Goal: Task Accomplishment & Management: Manage account settings

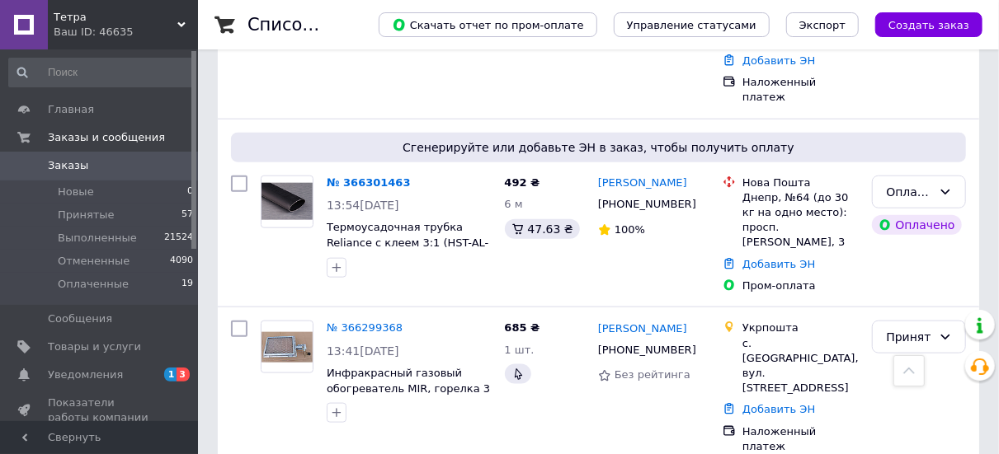
scroll to position [907, 0]
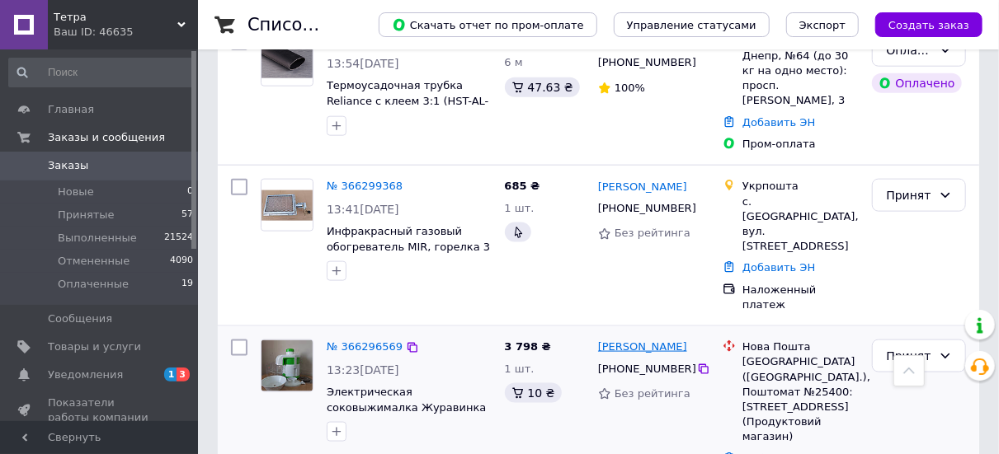
click at [659, 340] on link "[PERSON_NAME]" at bounding box center [642, 348] width 89 height 16
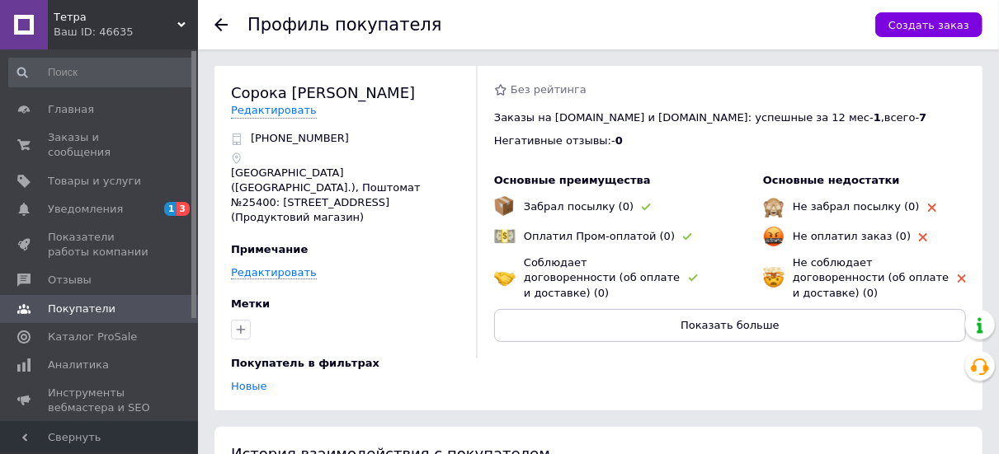
scroll to position [329, 0]
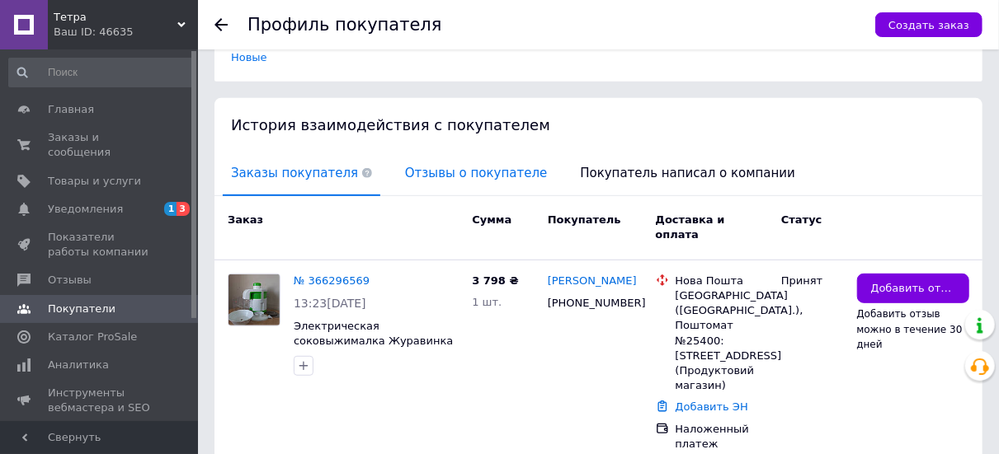
click at [462, 153] on span "Отзывы о покупателе" at bounding box center [476, 174] width 158 height 42
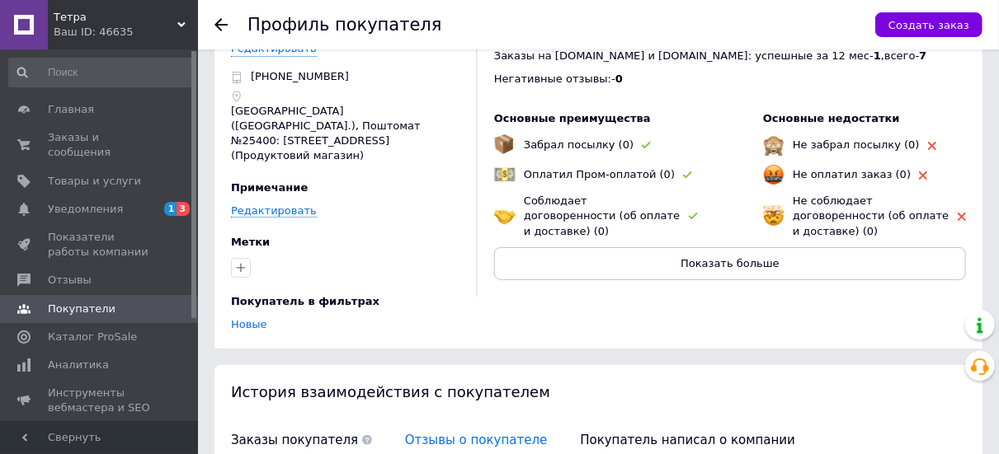
scroll to position [0, 0]
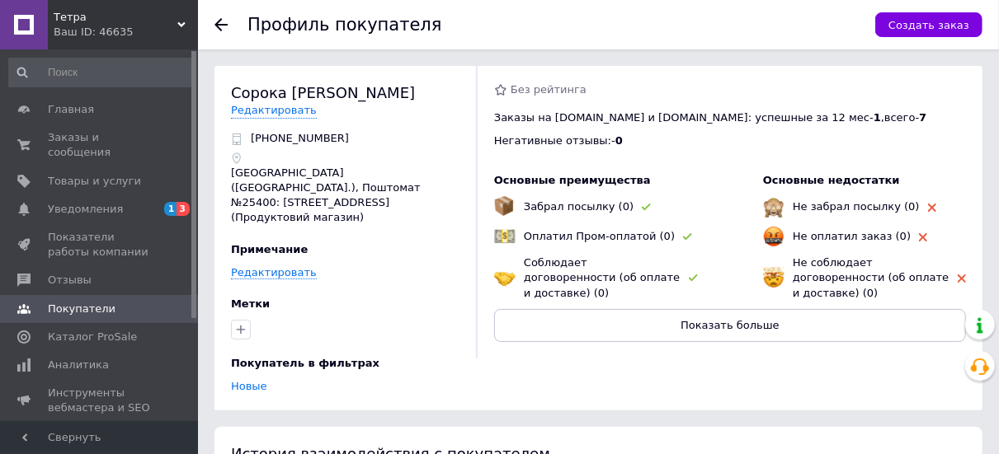
click at [223, 25] on use at bounding box center [220, 24] width 13 height 13
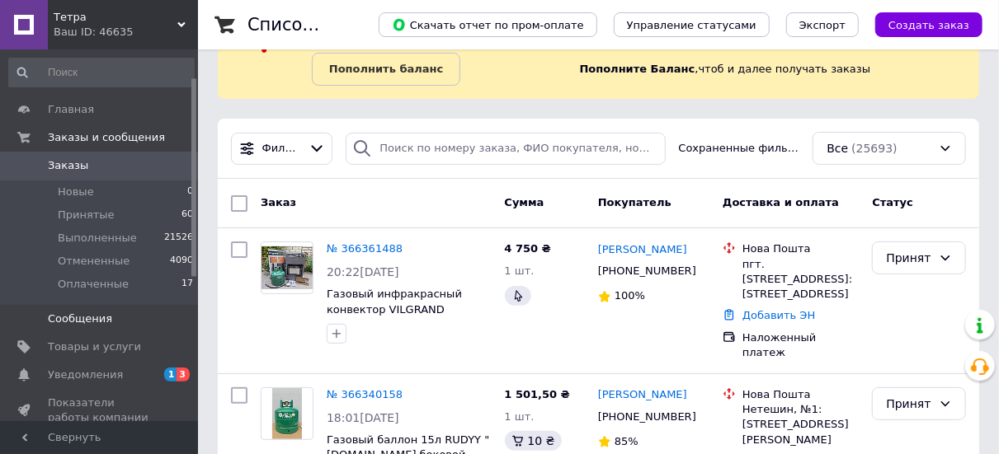
scroll to position [165, 0]
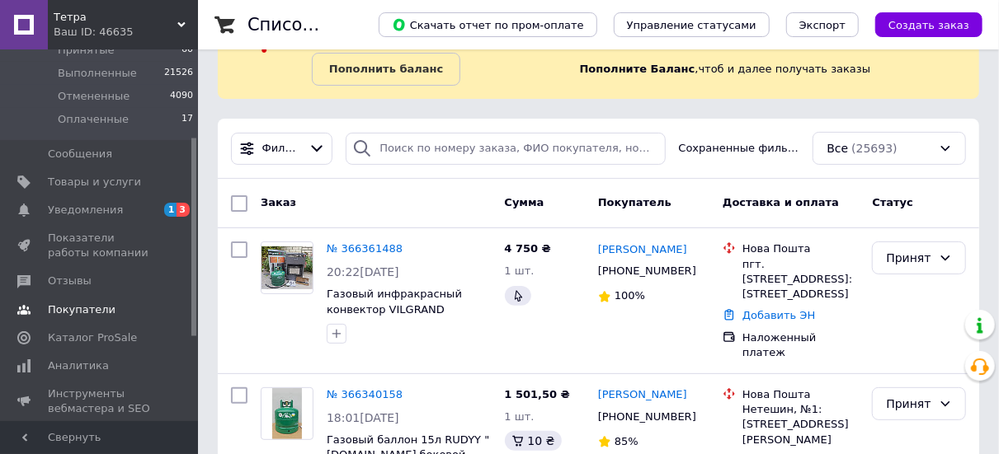
click at [97, 305] on span "Покупатели" at bounding box center [82, 310] width 68 height 15
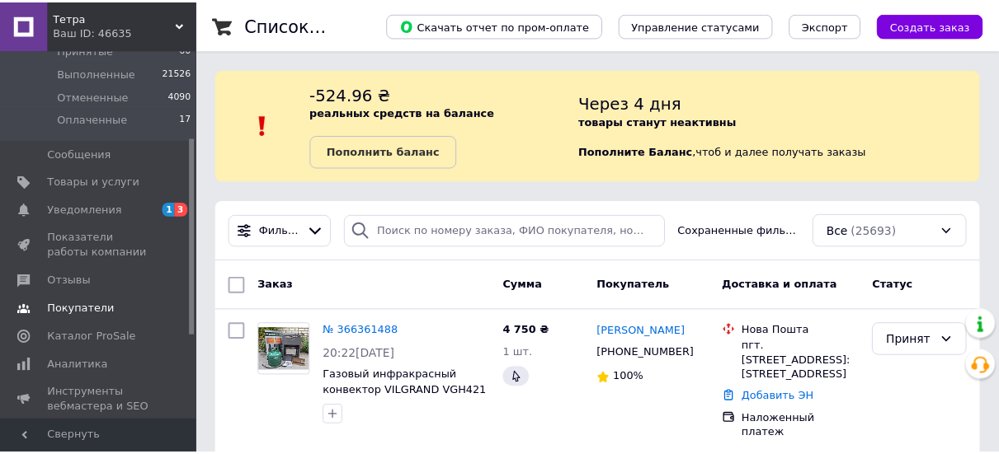
scroll to position [142, 0]
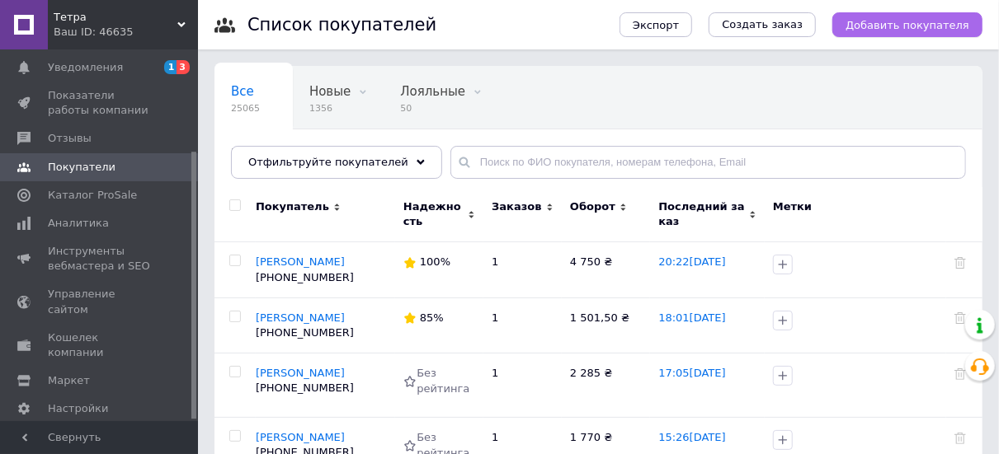
click at [923, 14] on button "Добавить покупателя" at bounding box center [907, 24] width 150 height 25
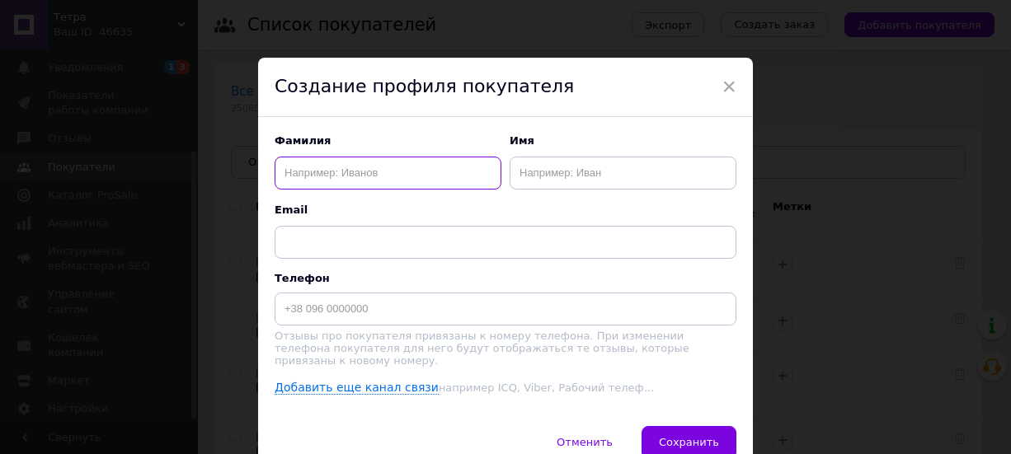
click at [480, 178] on input "text" at bounding box center [388, 173] width 227 height 33
type input "[PERSON_NAME]"
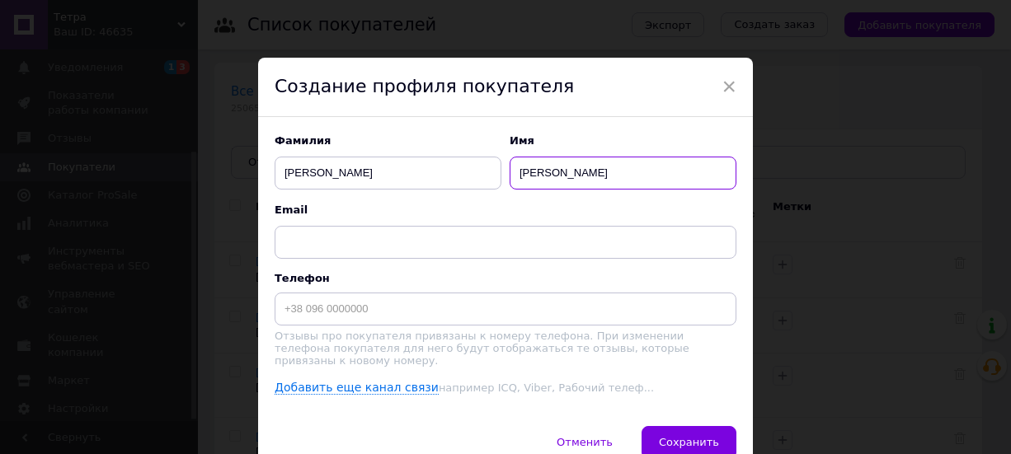
type input "[PERSON_NAME]"
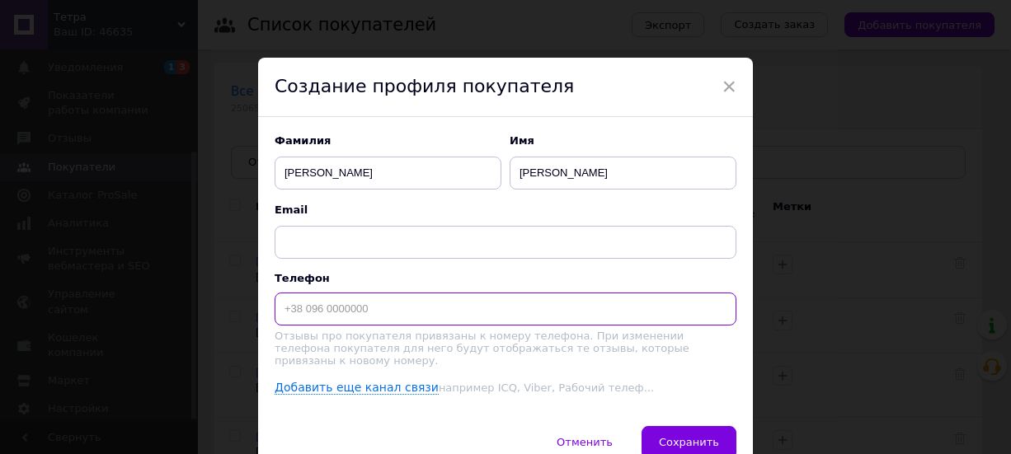
click at [489, 313] on input at bounding box center [506, 309] width 462 height 33
type input "[PHONE_NUMBER]"
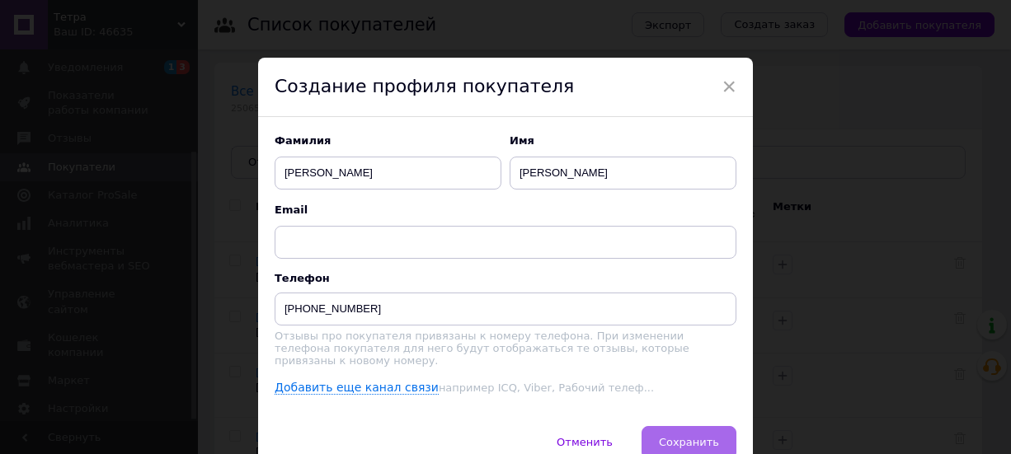
click at [712, 440] on span "Сохранить" at bounding box center [689, 442] width 60 height 12
